Goal: Transaction & Acquisition: Register for event/course

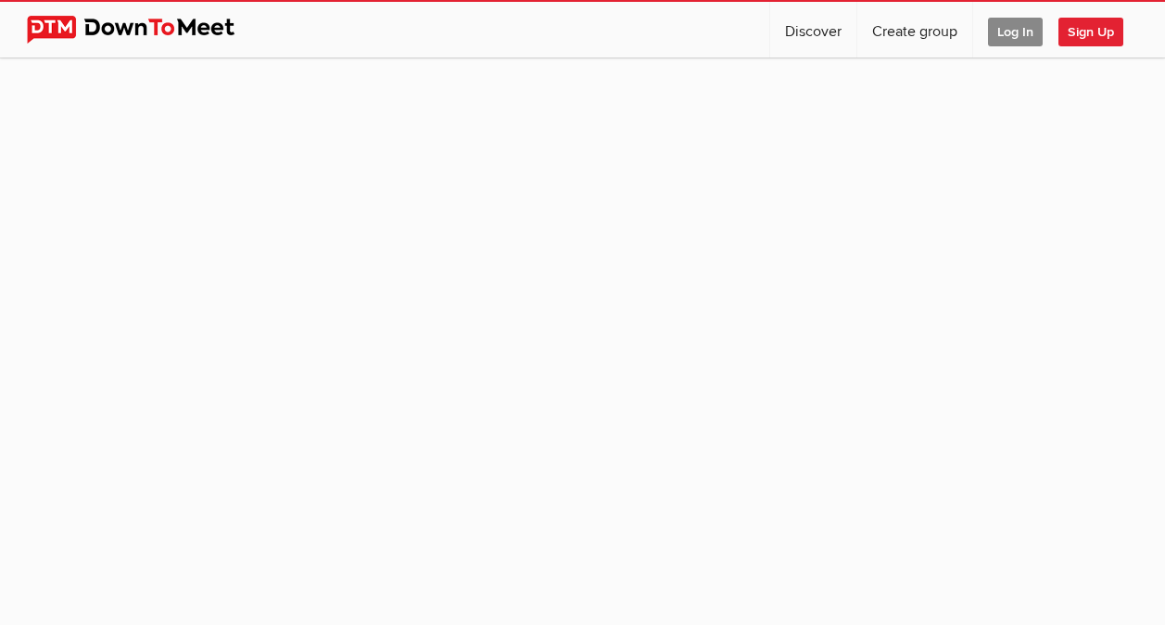
click at [1099, 29] on span "Sign Up" at bounding box center [1090, 32] width 65 height 29
click at [999, 37] on span "Log In" at bounding box center [1015, 32] width 55 height 29
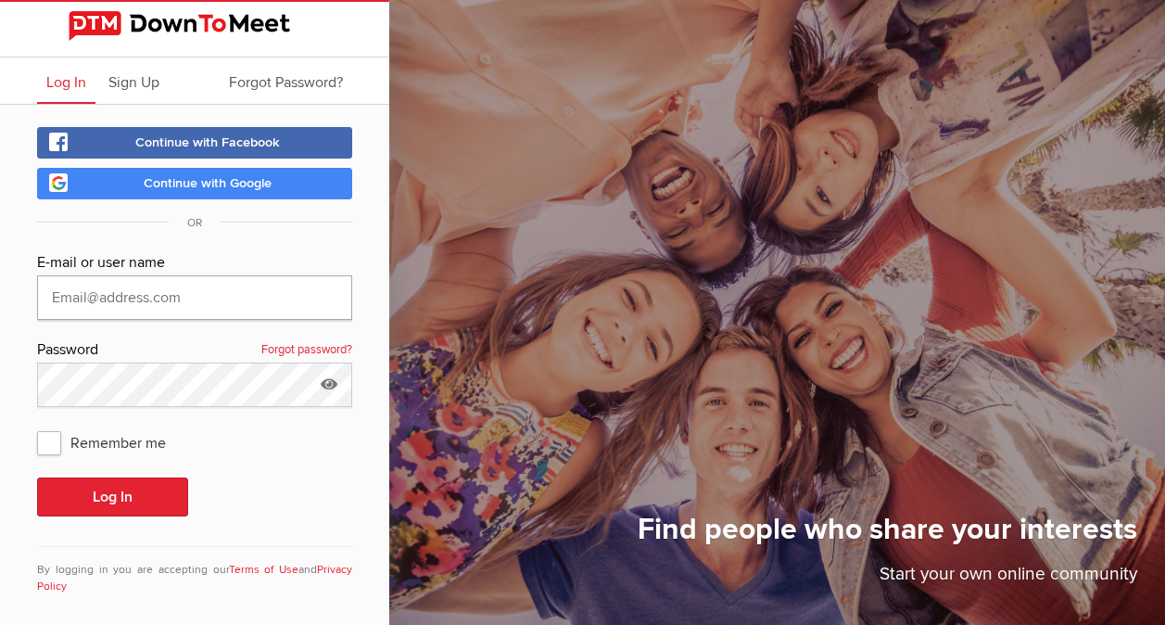
type input "[EMAIL_ADDRESS][DOMAIN_NAME]"
click at [167, 142] on span "Continue with Facebook" at bounding box center [207, 142] width 145 height 16
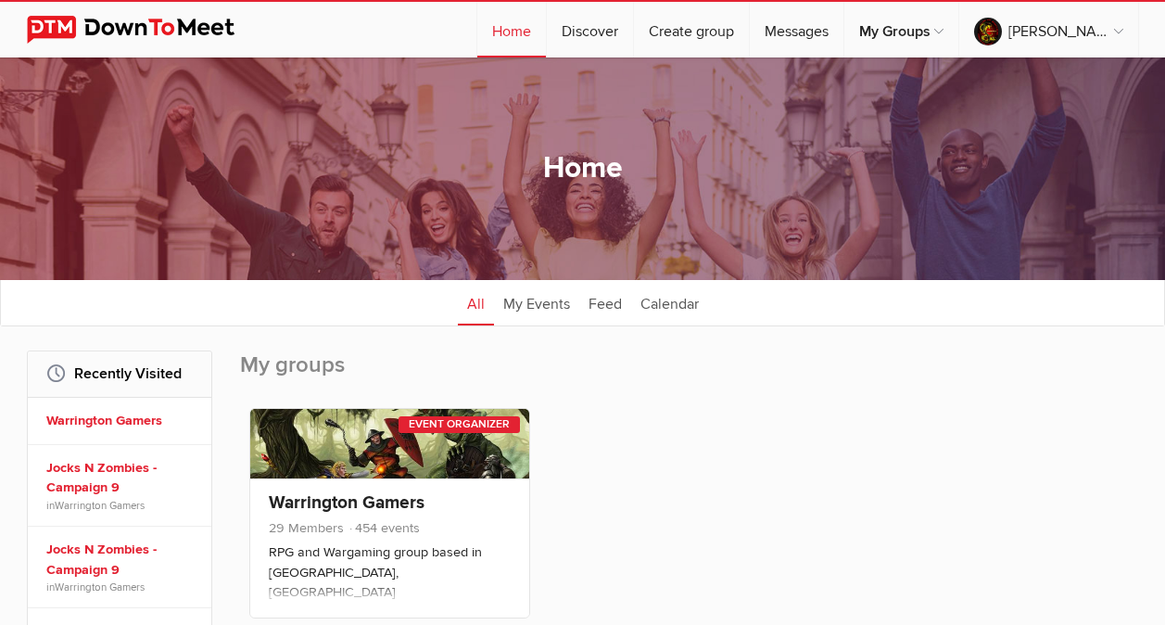
click at [350, 498] on link "Warrington Gamers" at bounding box center [347, 502] width 156 height 22
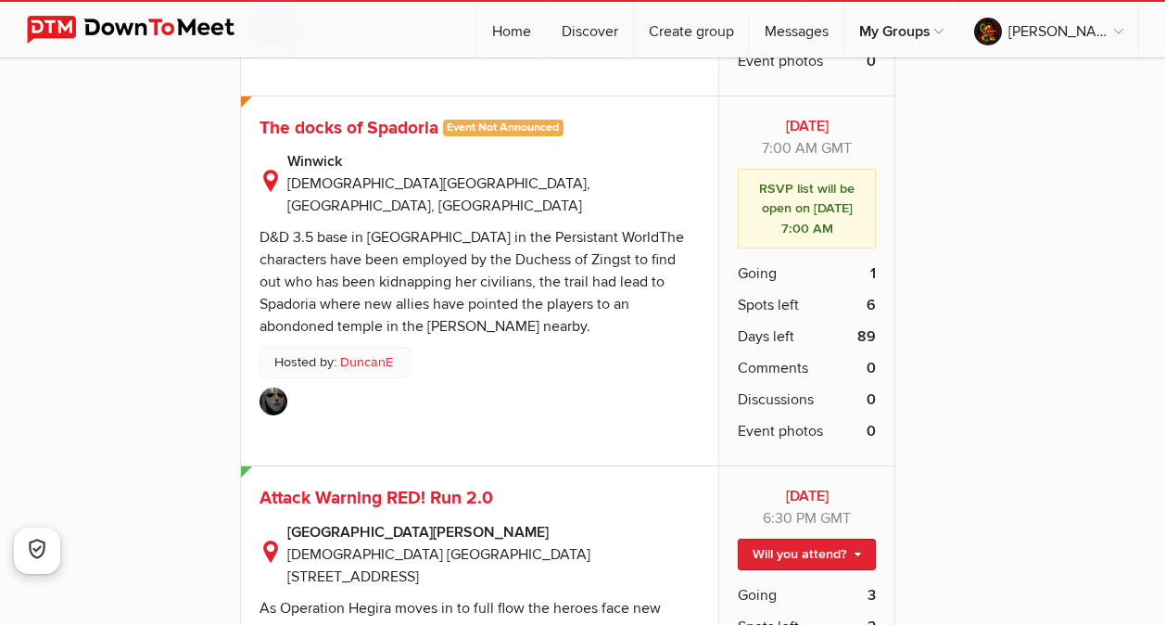
scroll to position [10010, 0]
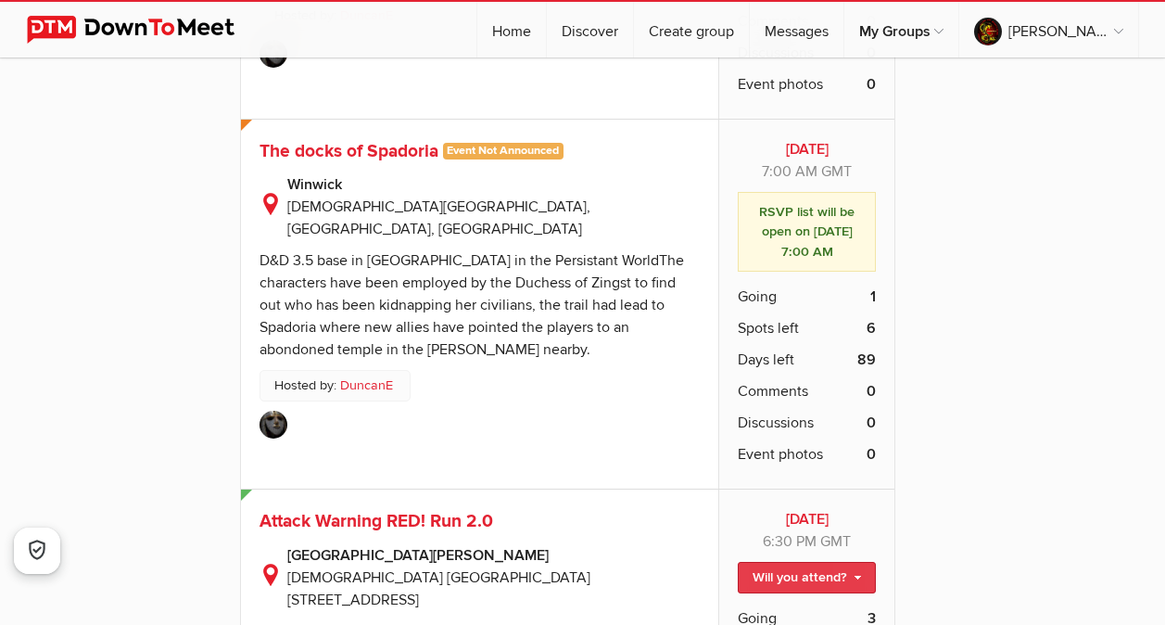
click at [841, 562] on link "Will you attend?" at bounding box center [807, 578] width 138 height 32
click at [782, 603] on link "I'm going" at bounding box center [791, 617] width 167 height 28
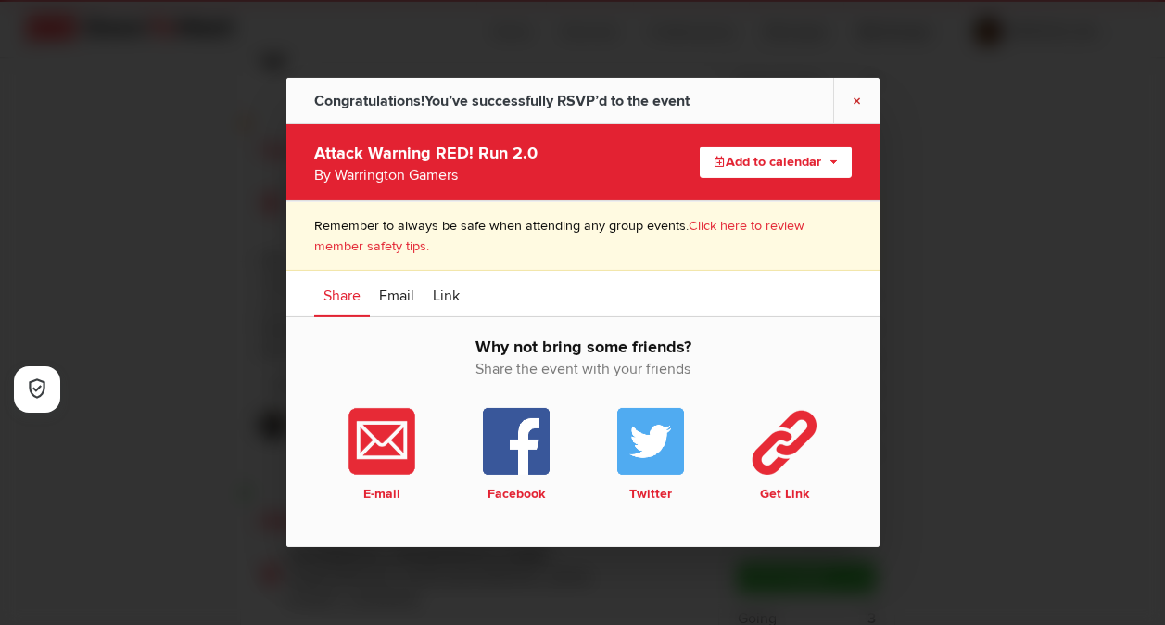
click at [861, 100] on link "×" at bounding box center [856, 100] width 46 height 45
